Goal: Task Accomplishment & Management: Manage account settings

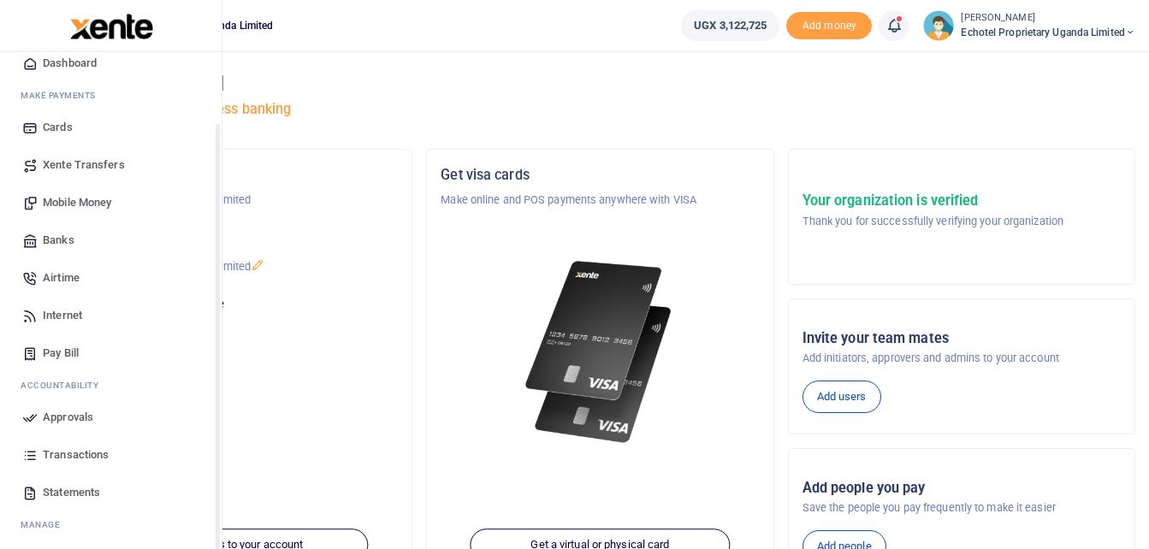
scroll to position [86, 0]
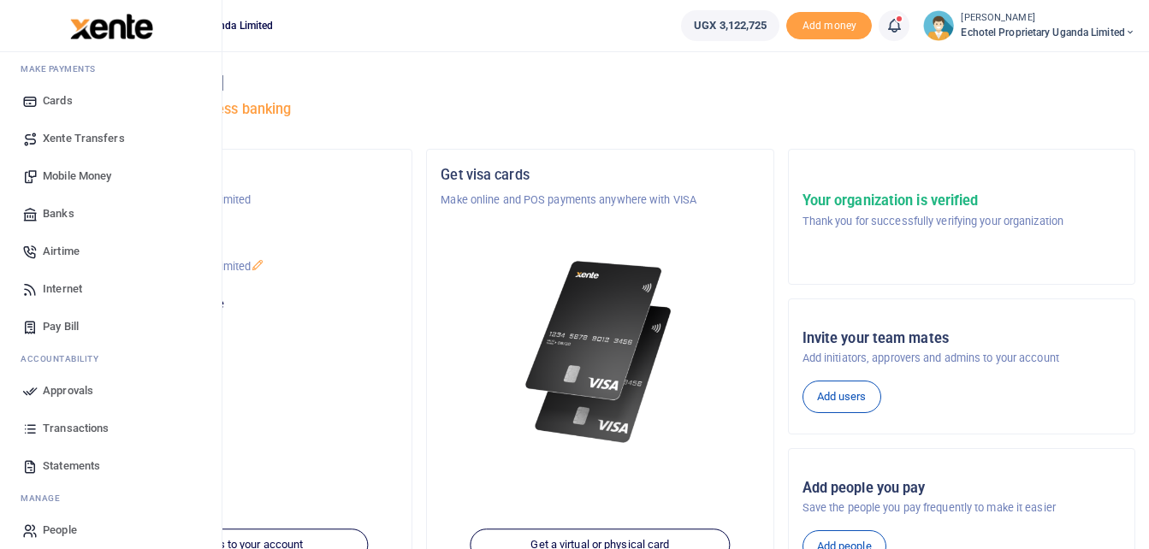
click at [64, 394] on span "Approvals" at bounding box center [68, 390] width 50 height 17
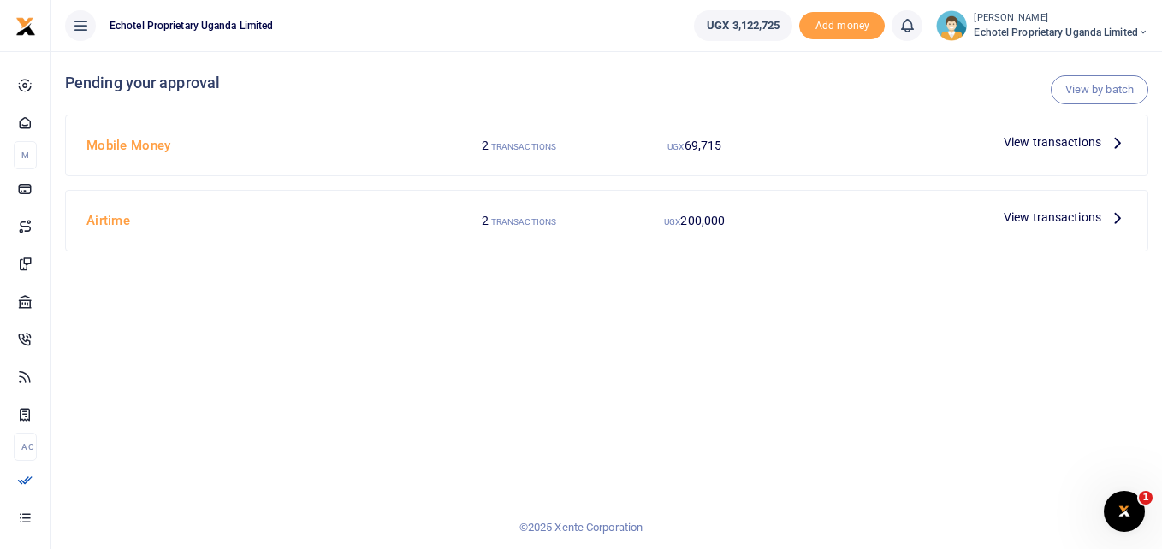
click at [1119, 140] on icon at bounding box center [1117, 142] width 19 height 19
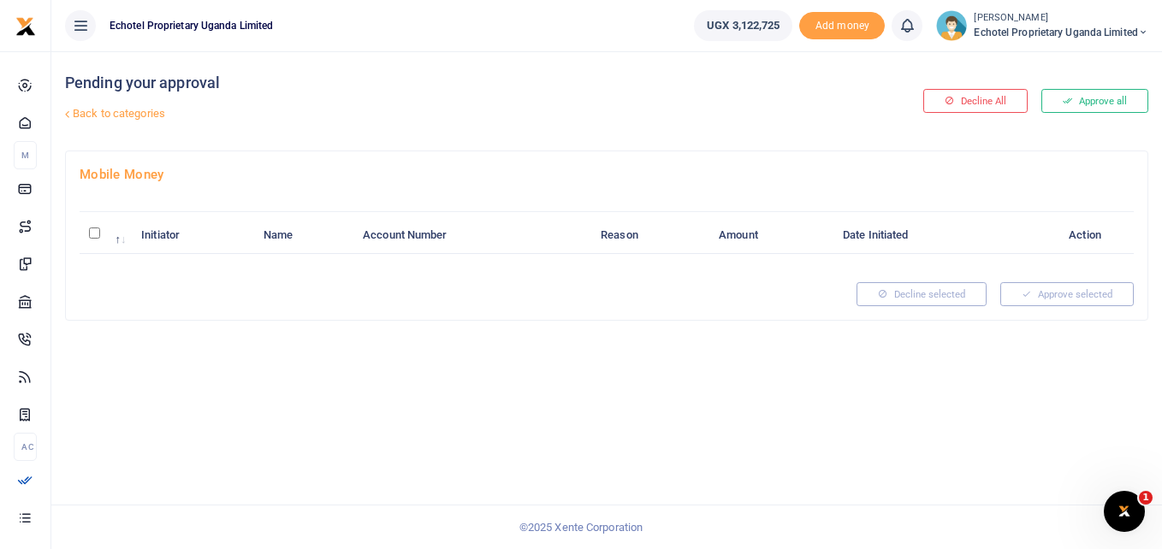
click at [69, 112] on icon at bounding box center [67, 114] width 11 height 11
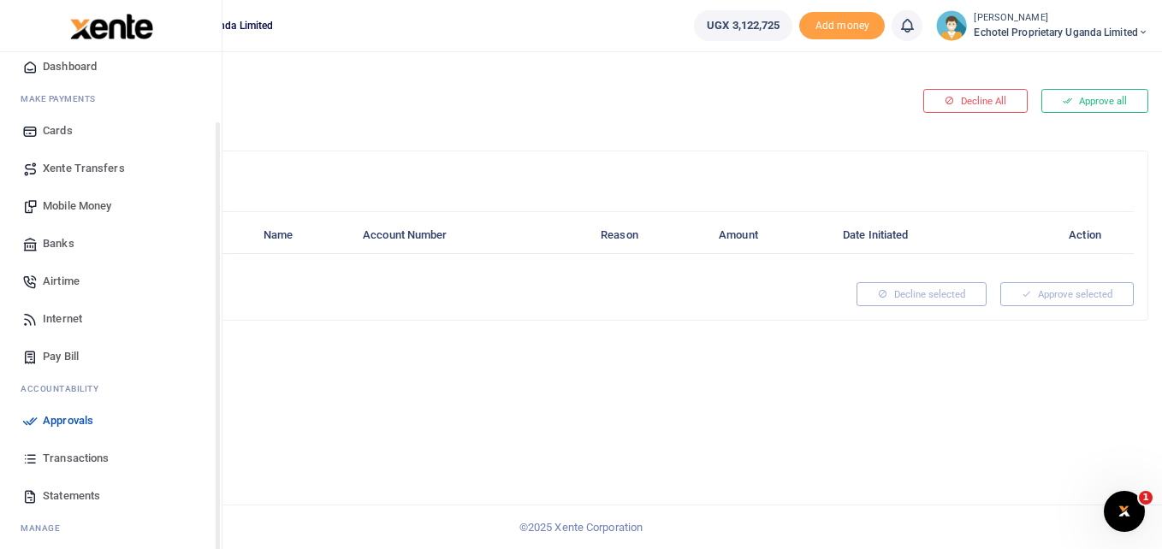
scroll to position [86, 0]
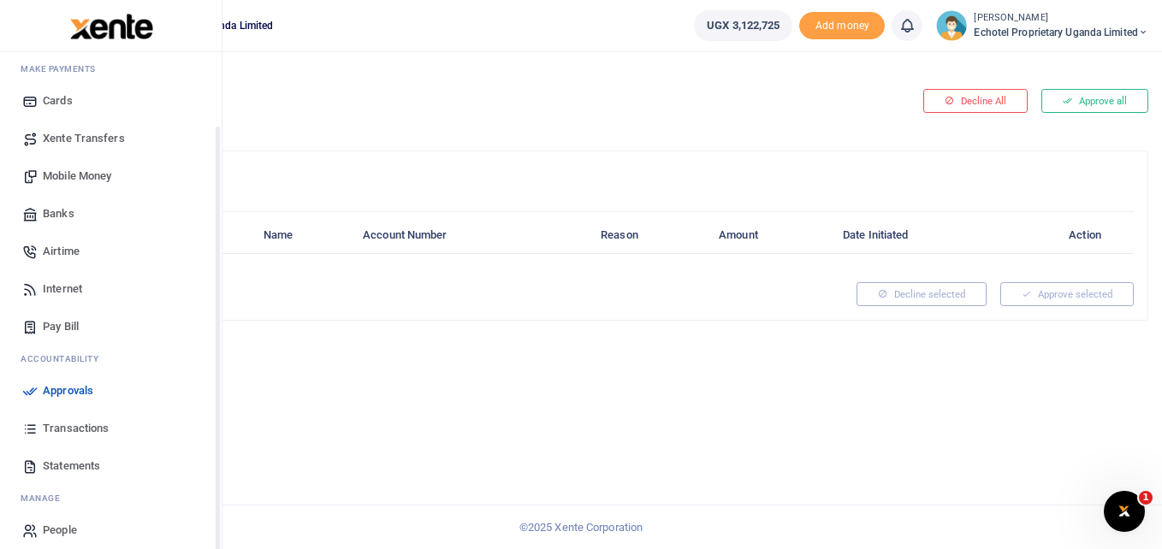
click at [71, 386] on span "Approvals" at bounding box center [68, 390] width 50 height 17
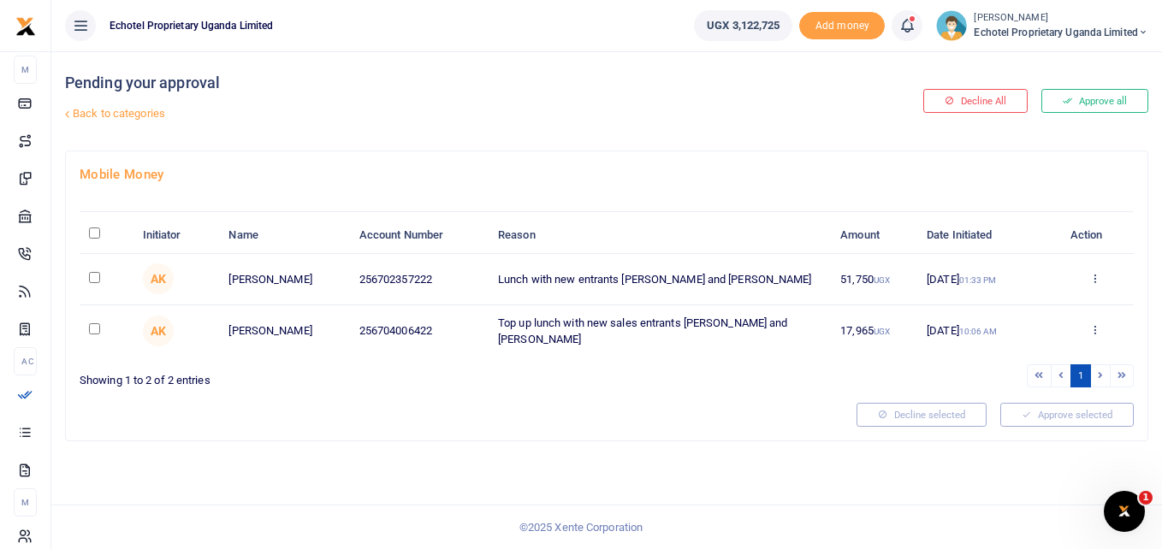
click at [93, 276] on input "checkbox" at bounding box center [94, 277] width 11 height 11
checkbox input "true"
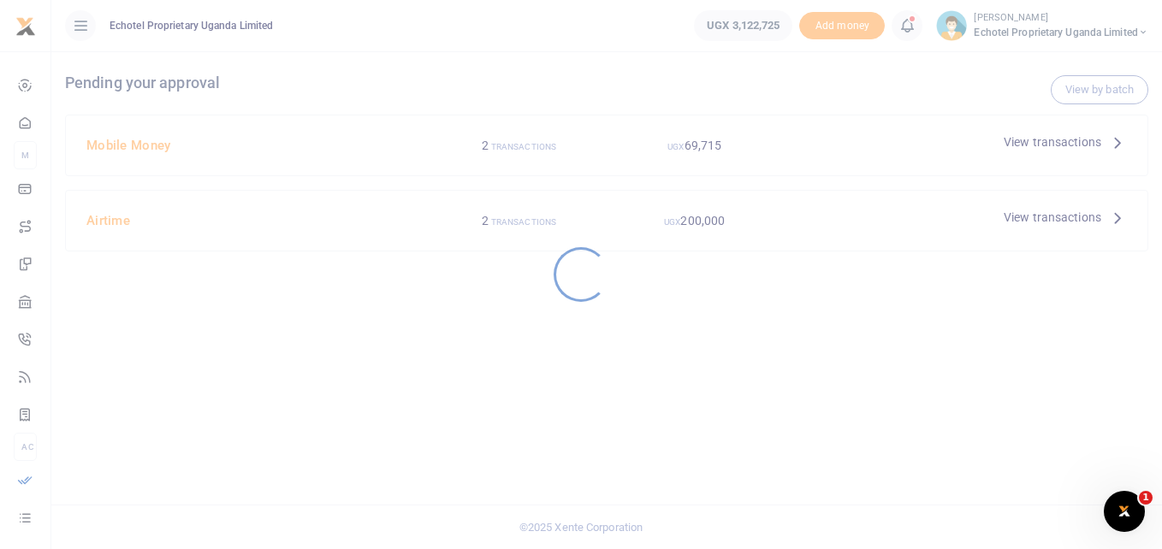
click at [1093, 279] on div at bounding box center [581, 274] width 1162 height 549
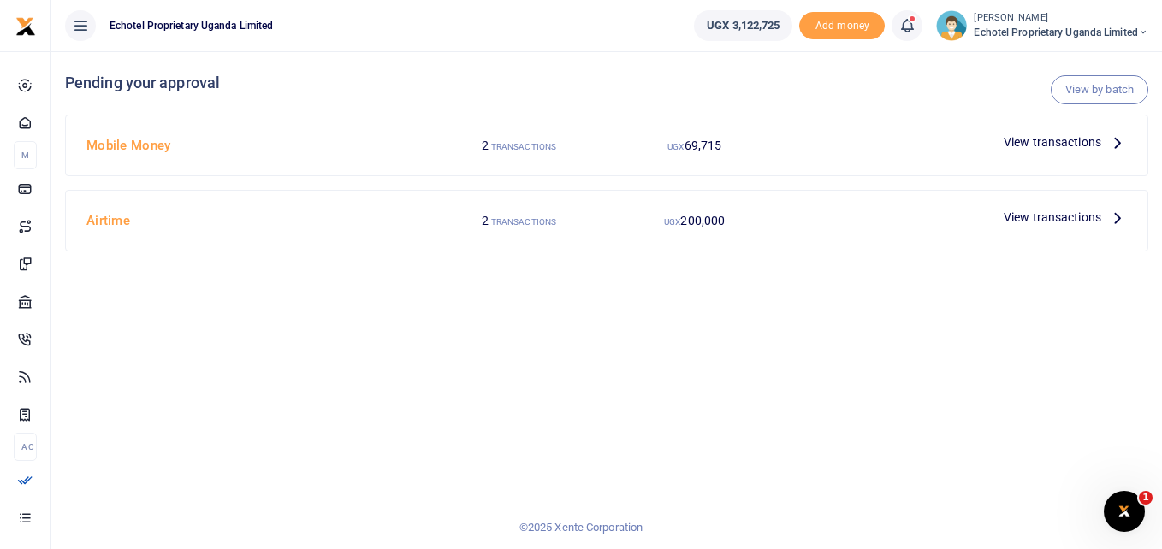
click at [1116, 140] on icon at bounding box center [1117, 142] width 19 height 19
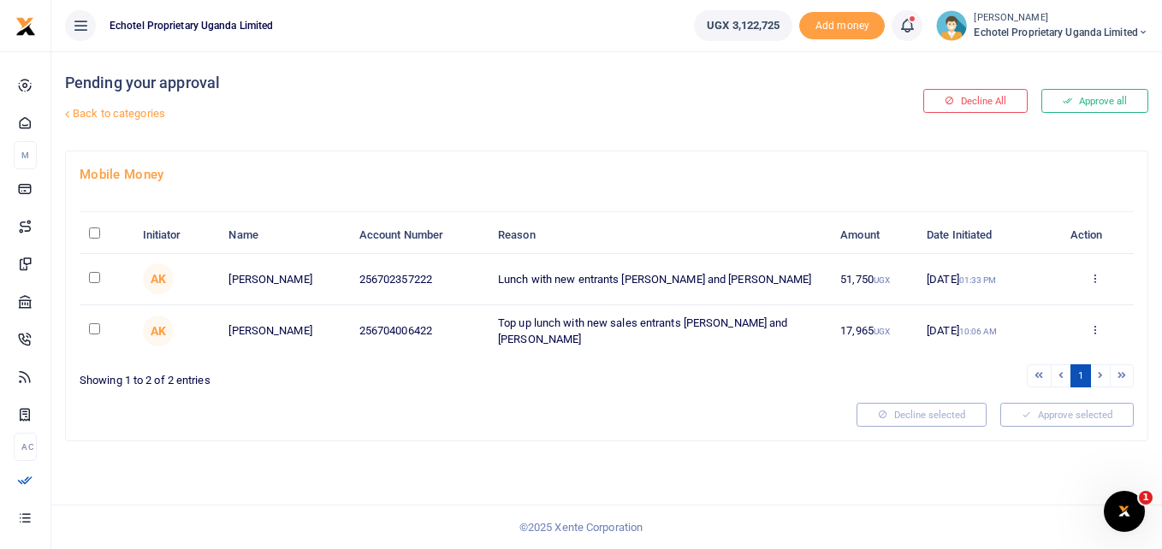
click at [97, 329] on input "checkbox" at bounding box center [94, 328] width 11 height 11
checkbox input "true"
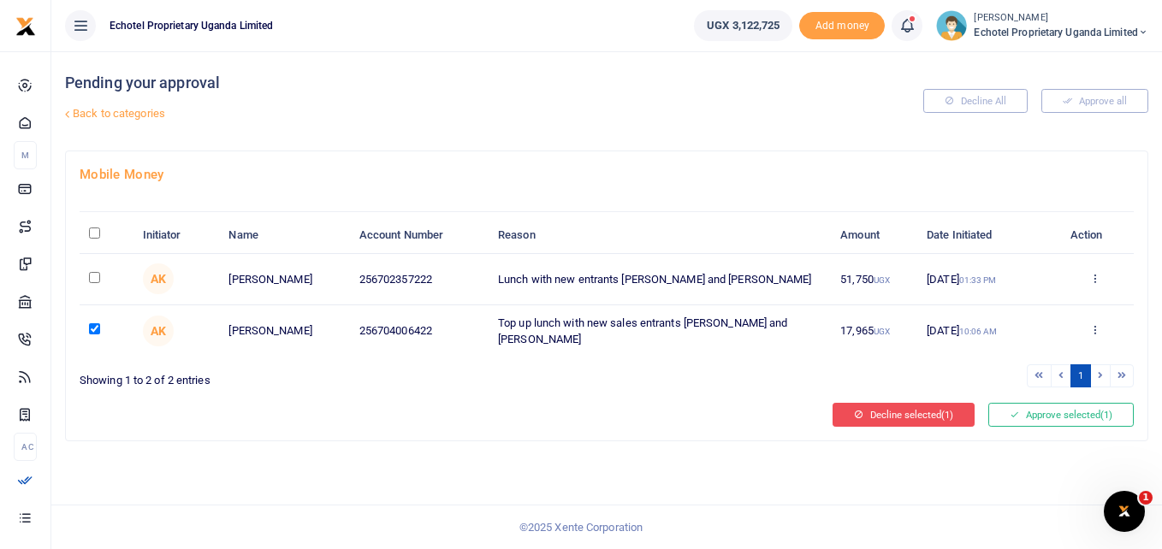
click at [903, 414] on button "Decline selected (1)" at bounding box center [904, 415] width 142 height 24
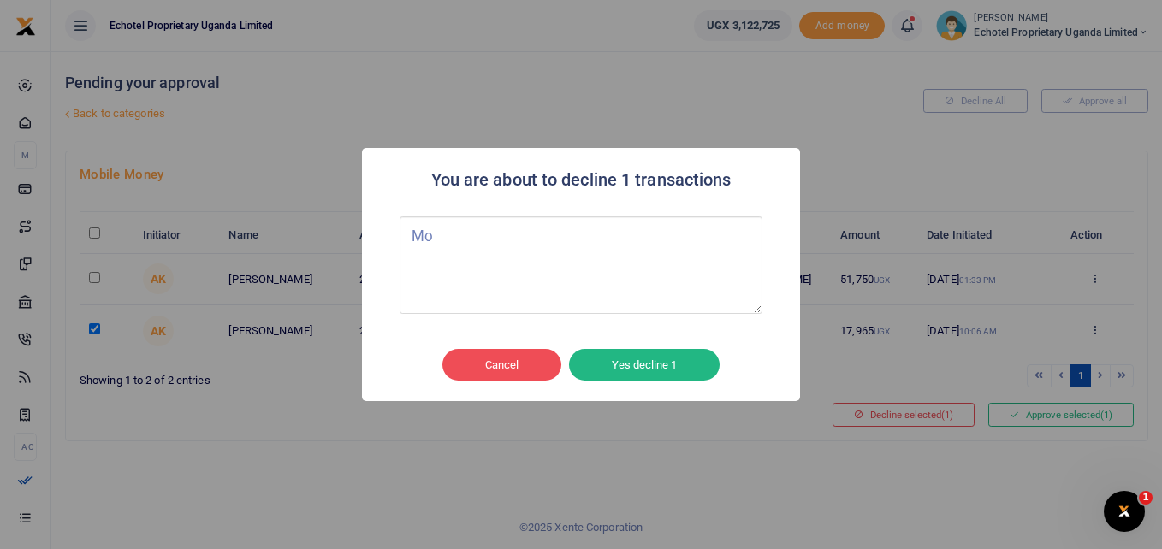
type textarea "M"
type textarea "Not applicable"
drag, startPoint x: 501, startPoint y: 364, endPoint x: 614, endPoint y: 391, distance: 116.0
click at [598, 414] on div "You are about to decline 1 transactions × Not applicable Cancel No Yes decline 1" at bounding box center [581, 274] width 1162 height 549
click at [641, 368] on button "Yes decline 1" at bounding box center [644, 365] width 151 height 33
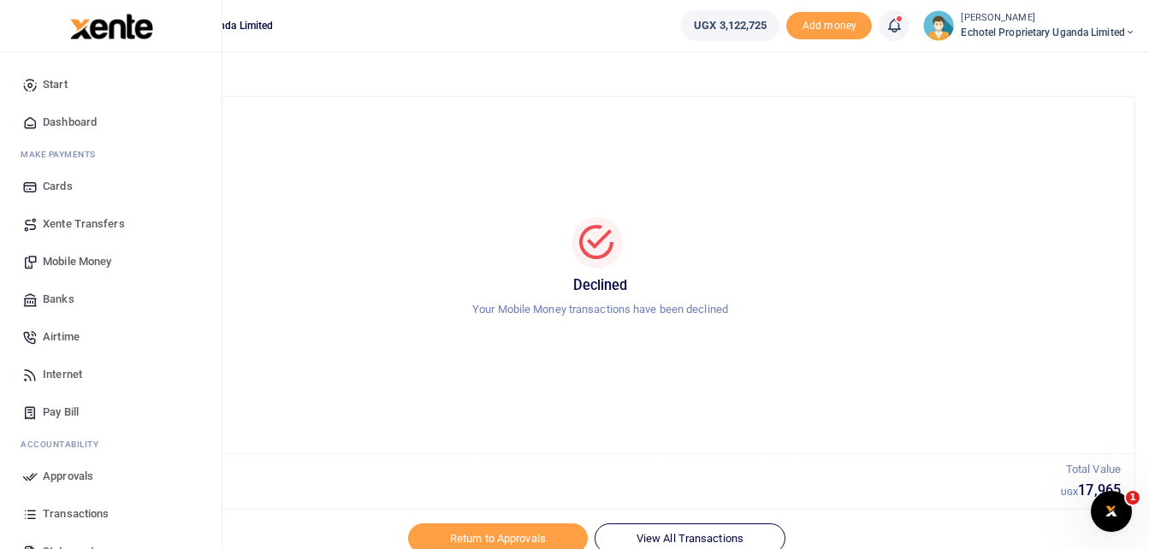
click at [63, 476] on span "Approvals" at bounding box center [68, 476] width 50 height 17
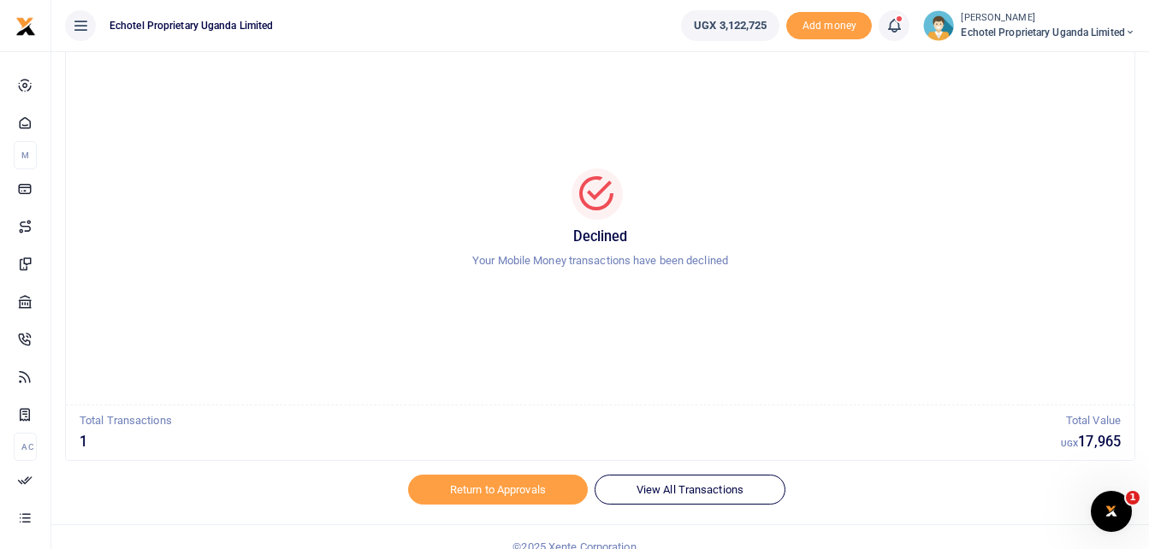
scroll to position [69, 0]
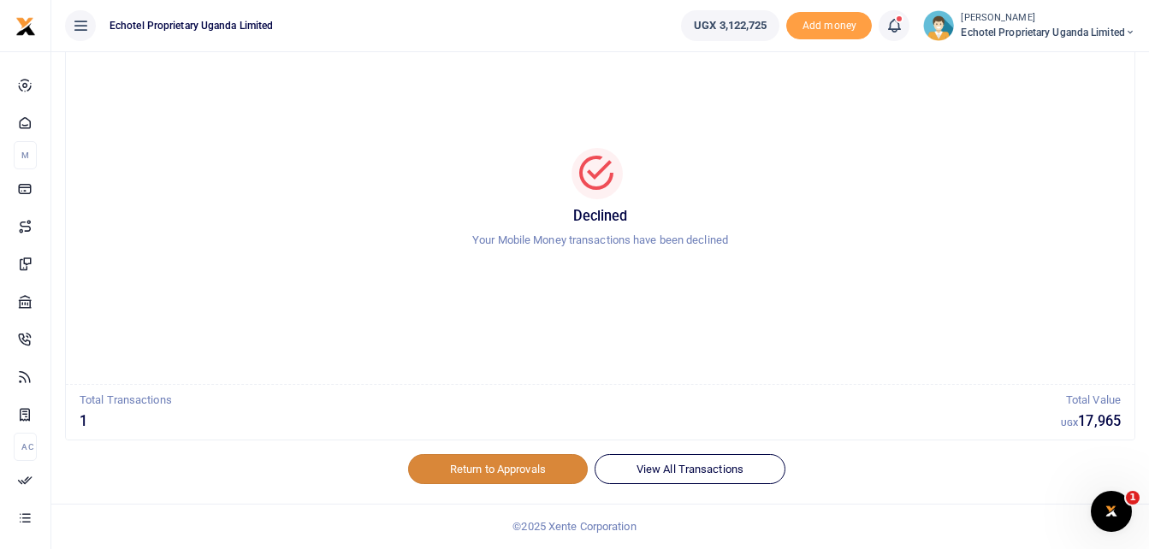
click at [486, 465] on link "Return to Approvals" at bounding box center [498, 468] width 180 height 29
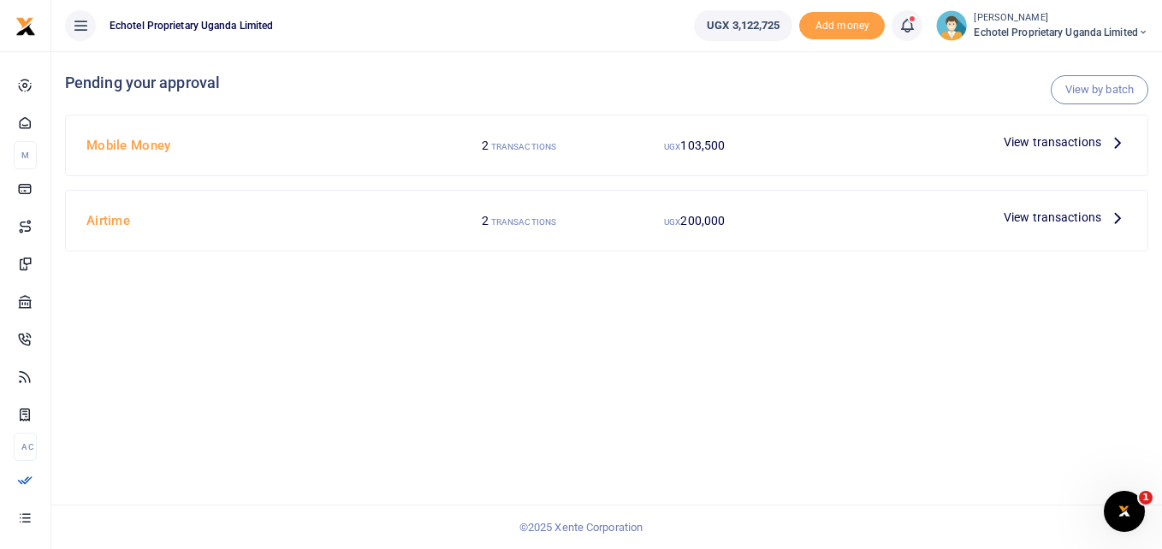
click at [1116, 145] on icon at bounding box center [1117, 142] width 19 height 19
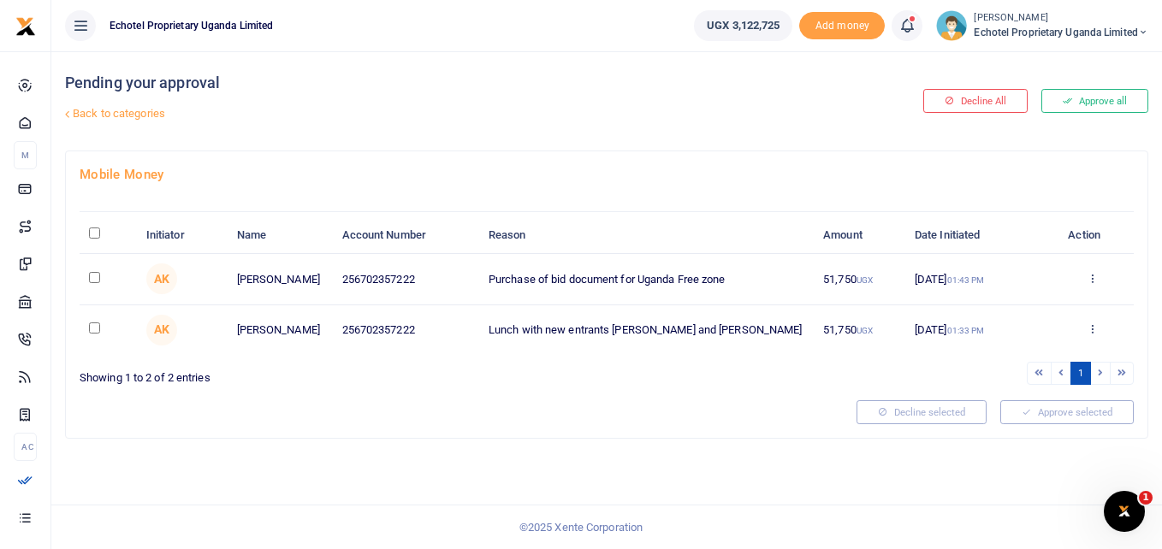
click at [92, 327] on input "checkbox" at bounding box center [94, 328] width 11 height 11
checkbox input "true"
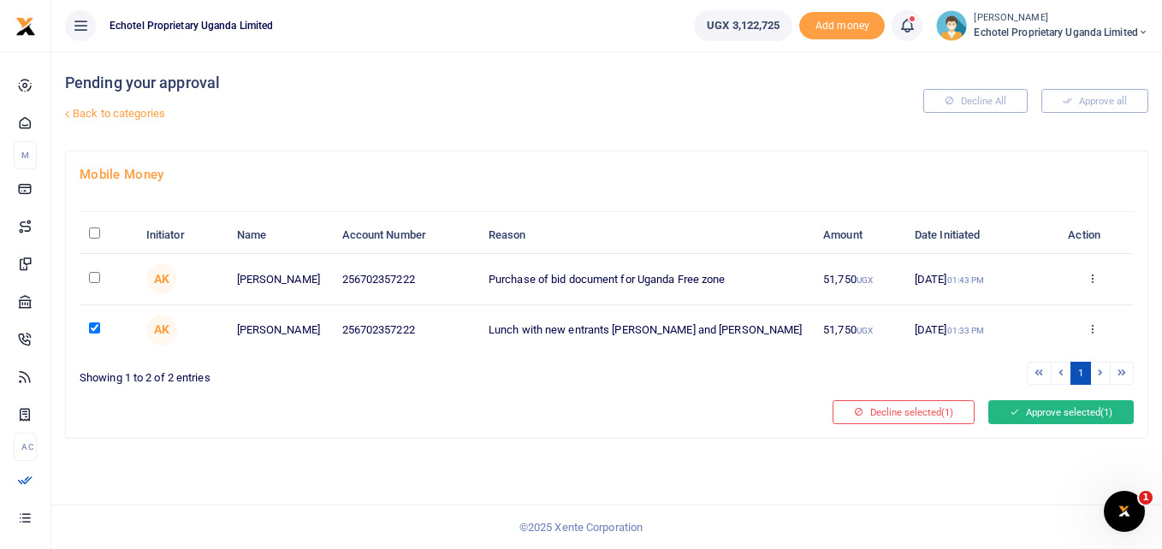
click at [1051, 409] on button "Approve selected (1)" at bounding box center [1060, 412] width 145 height 24
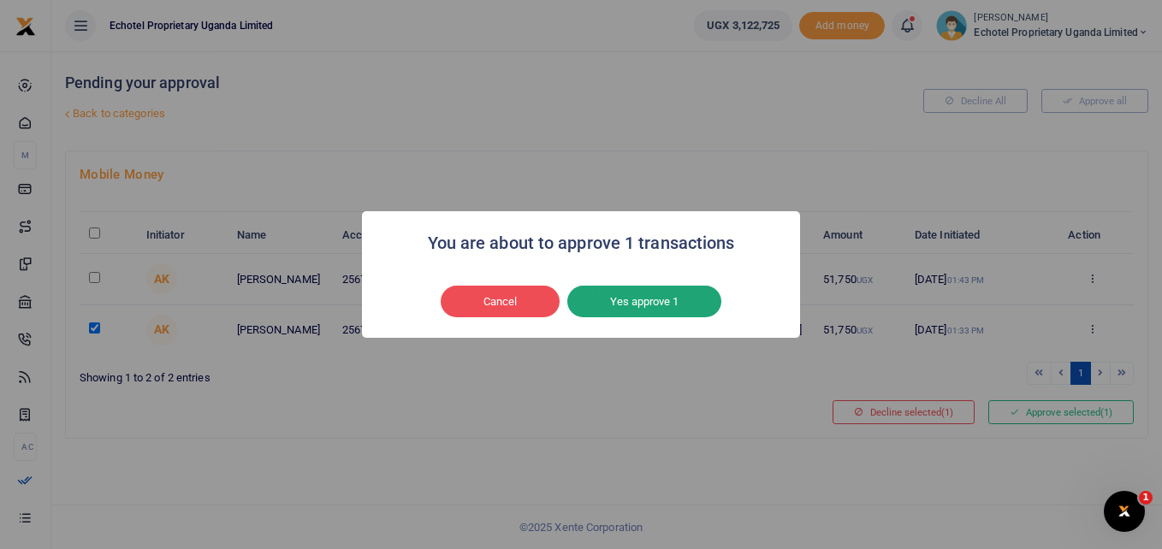
click at [659, 294] on button "Yes approve 1" at bounding box center [644, 302] width 154 height 33
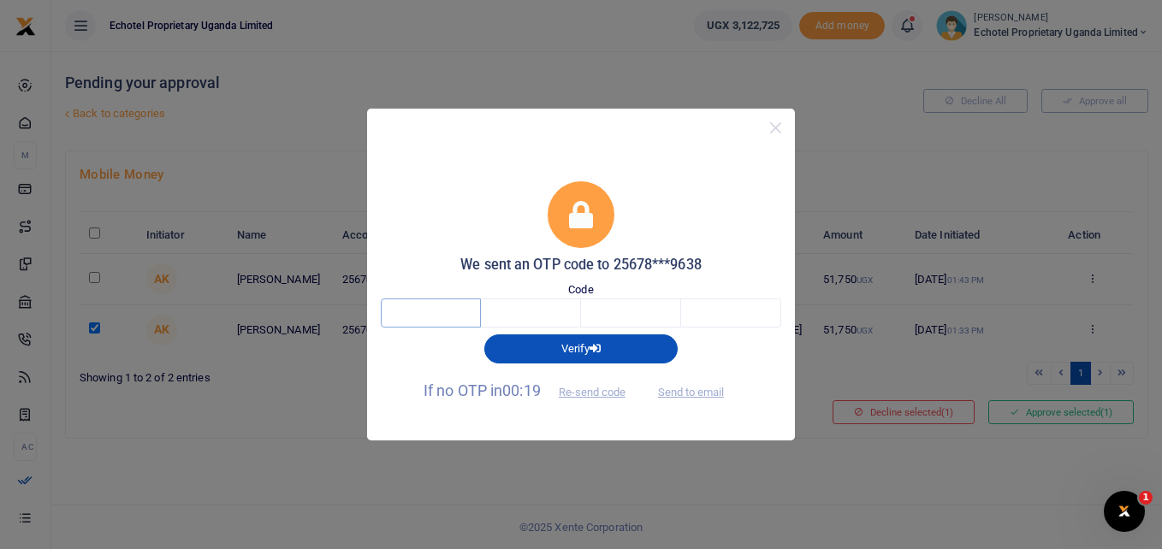
click at [451, 313] on input "text" at bounding box center [431, 313] width 100 height 29
type input "3"
type input "7"
type input "6"
type input "1"
